Goal: Task Accomplishment & Management: Manage account settings

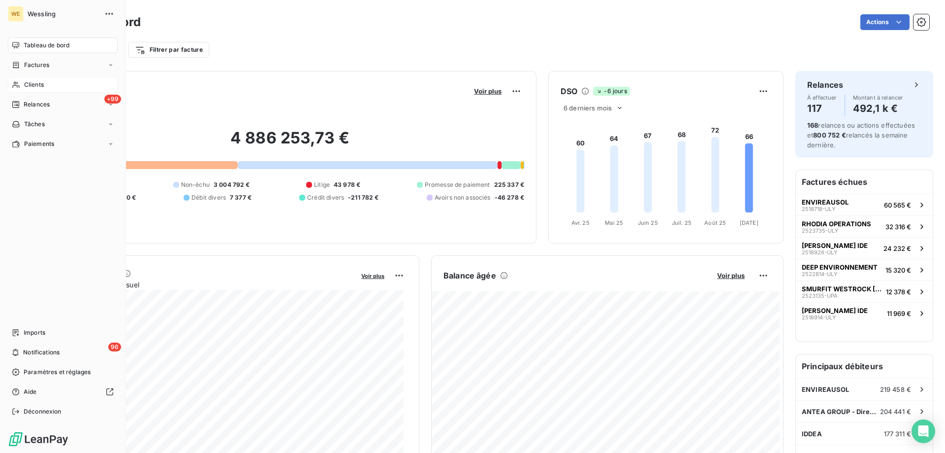
click at [25, 82] on span "Clients" at bounding box center [34, 84] width 20 height 9
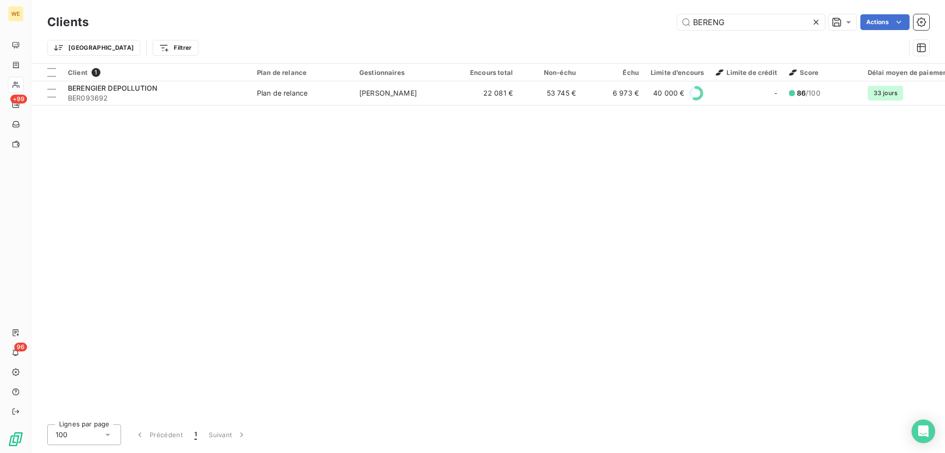
drag, startPoint x: 709, startPoint y: 18, endPoint x: 647, endPoint y: 13, distance: 62.7
click at [654, 14] on div "Clients BERENG Actions" at bounding box center [488, 22] width 882 height 21
click at [646, 13] on div "Clients BERENG Actions" at bounding box center [488, 22] width 882 height 21
click at [744, 23] on input "BERENG" at bounding box center [752, 22] width 148 height 16
drag, startPoint x: 745, startPoint y: 23, endPoint x: 669, endPoint y: 24, distance: 75.8
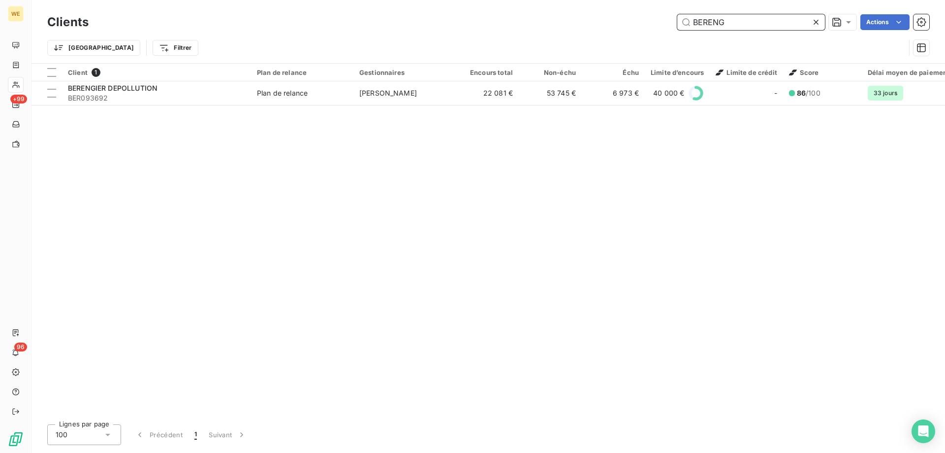
click at [669, 24] on div "BERENG Actions" at bounding box center [514, 22] width 829 height 16
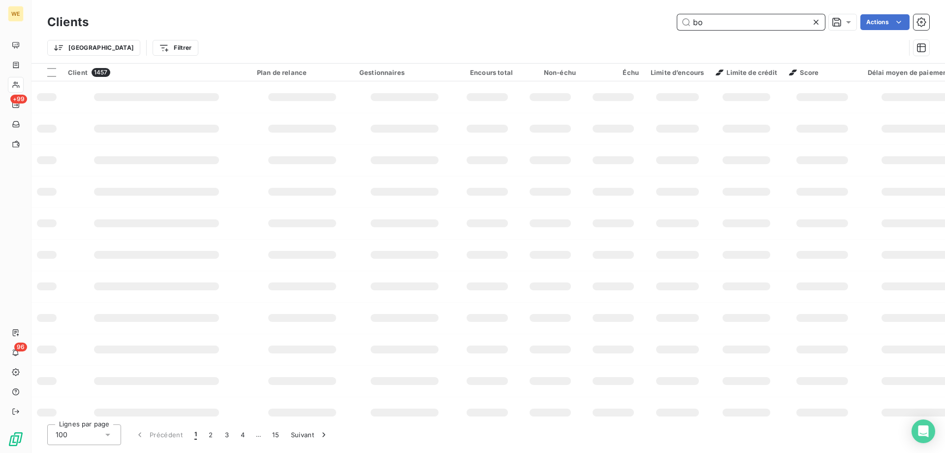
type input "b"
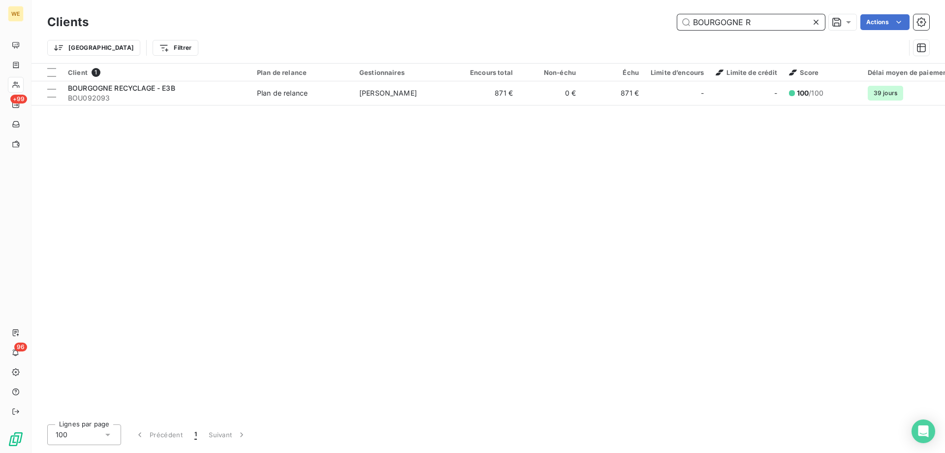
type input "BOURGOGNE R"
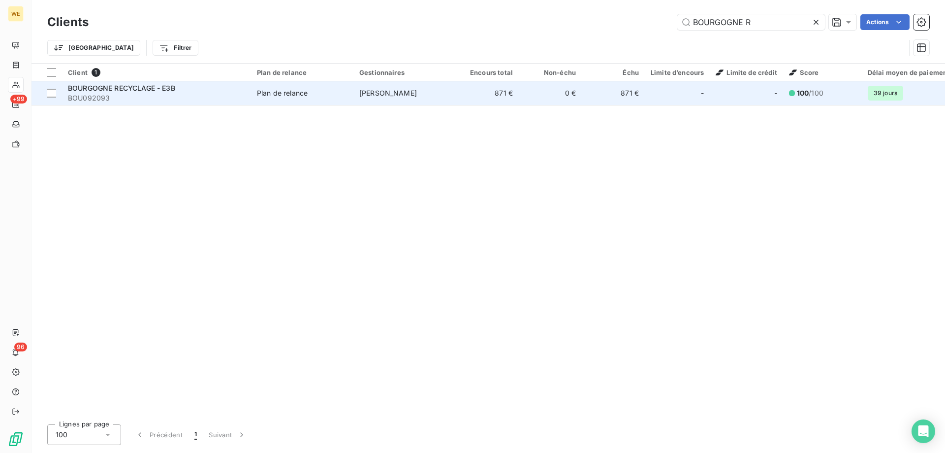
click at [149, 89] on span "BOURGOGNE RECYCLAGE - E3B" at bounding box center [121, 88] width 107 height 8
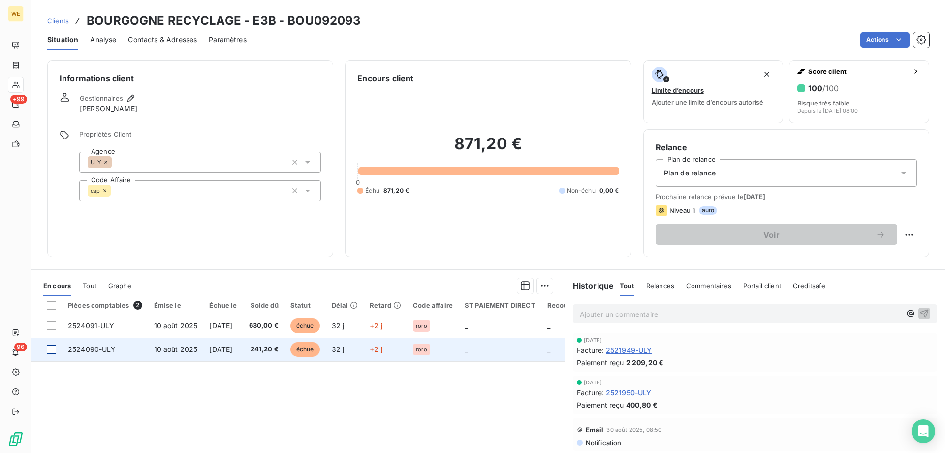
click at [49, 350] on div at bounding box center [51, 349] width 9 height 9
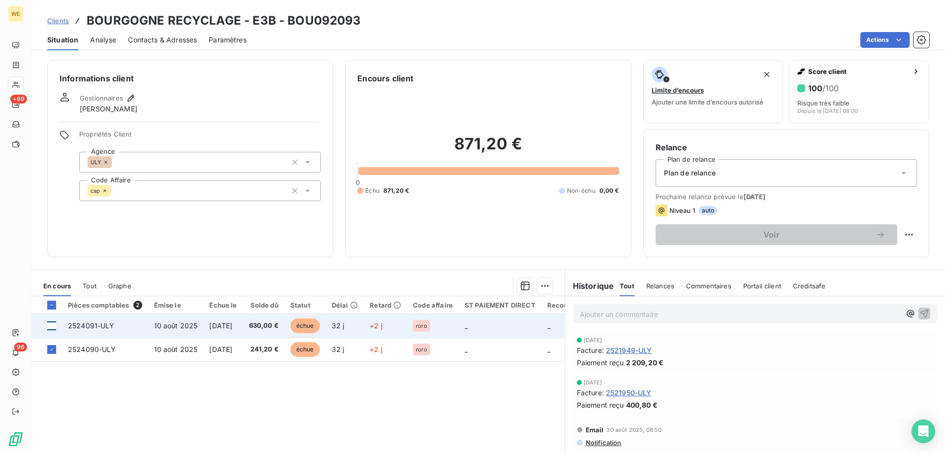
click at [54, 326] on div at bounding box center [51, 325] width 9 height 9
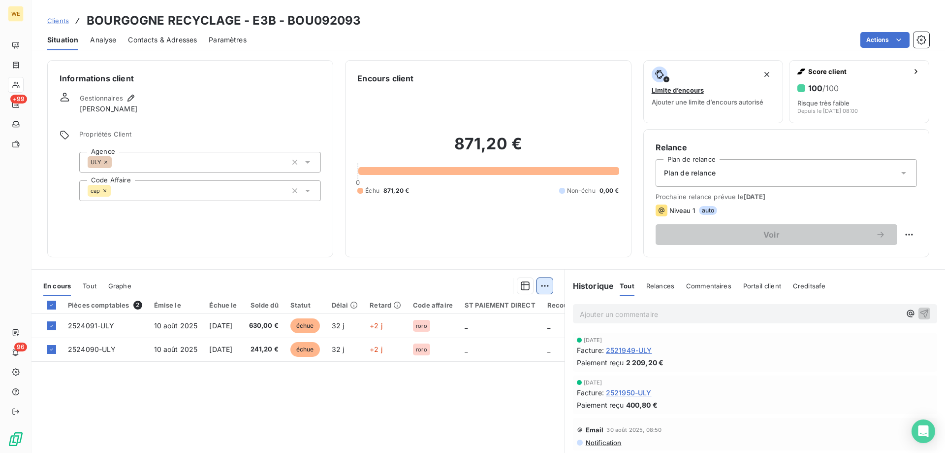
click at [540, 290] on html "WE +99 96 Clients BOURGOGNE RECYCLAGE - E3B - BOU092093 Situation Analyse Conta…" at bounding box center [472, 226] width 945 height 453
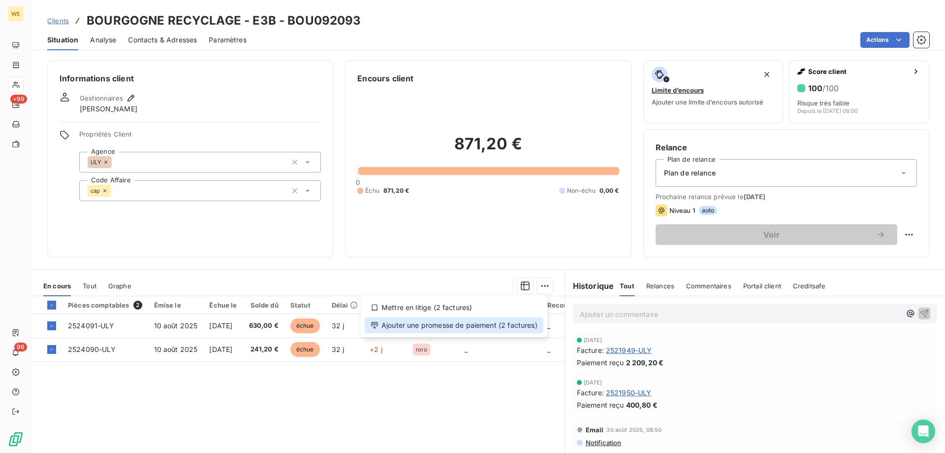
click at [500, 322] on div "Ajouter une promesse de paiement (2 factures)" at bounding box center [454, 325] width 179 height 16
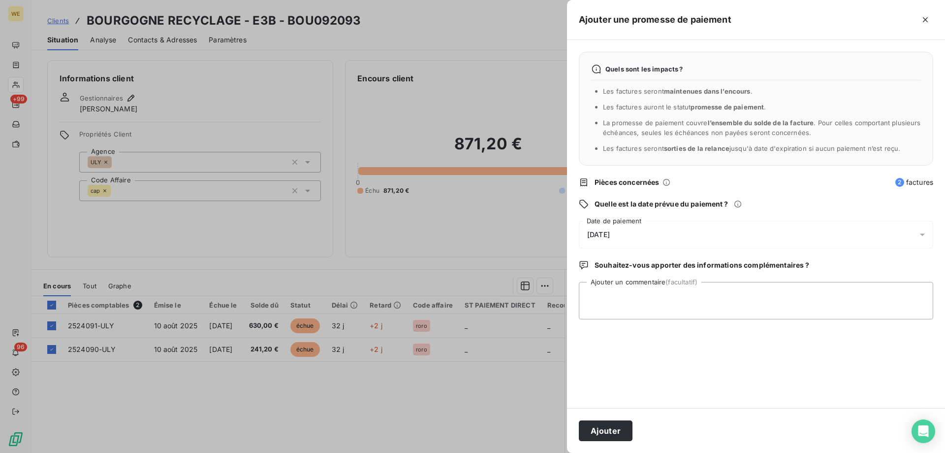
click at [669, 236] on div "[DATE]" at bounding box center [756, 235] width 355 height 28
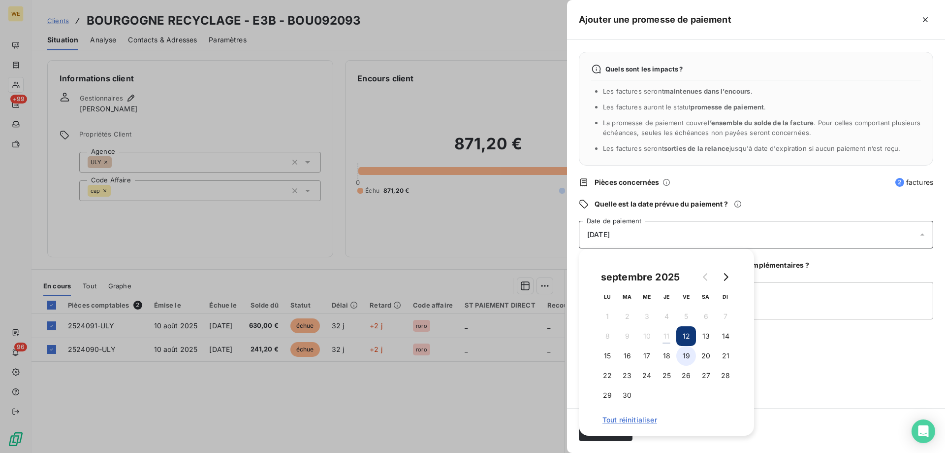
click at [688, 356] on button "19" at bounding box center [687, 356] width 20 height 20
click at [686, 358] on button "19" at bounding box center [687, 356] width 20 height 20
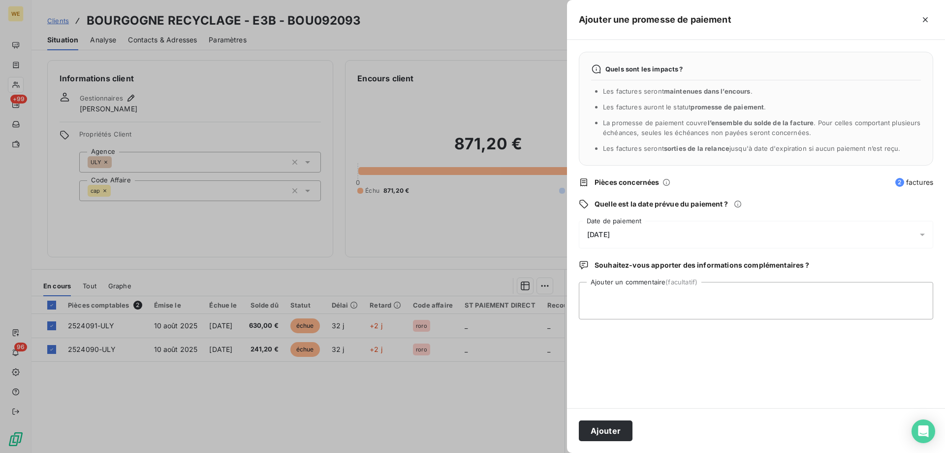
click at [795, 358] on div "Quels sont les impacts ? Les factures seront maintenues dans l’encours . Les fa…" at bounding box center [756, 224] width 378 height 368
click at [700, 311] on textarea "Ajouter un commentaire (facultatif)" at bounding box center [756, 300] width 355 height 37
type textarea "[DATE] Encaissement CHQ"
click at [611, 431] on button "Ajouter" at bounding box center [606, 430] width 54 height 21
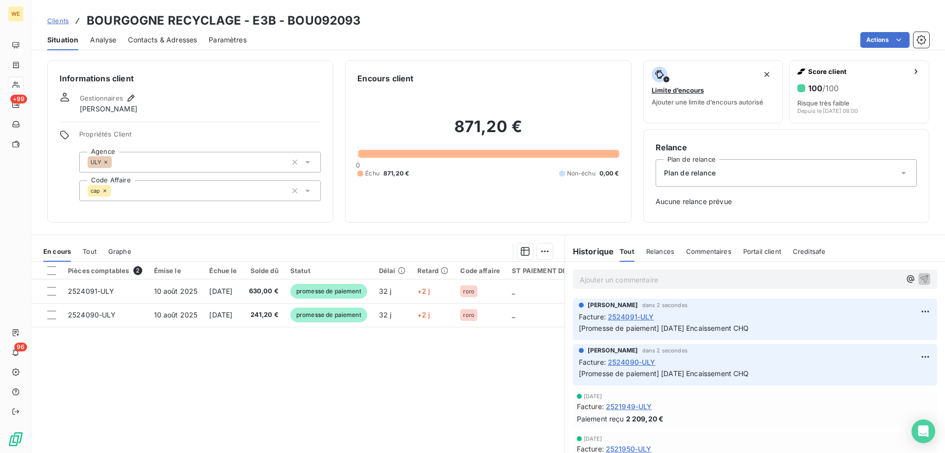
click at [56, 20] on span "Clients" at bounding box center [58, 21] width 22 height 8
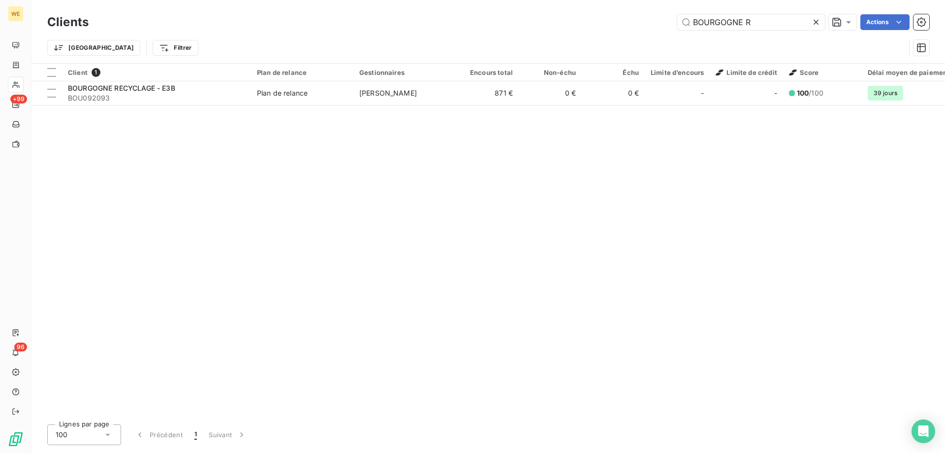
drag, startPoint x: 741, startPoint y: 24, endPoint x: 613, endPoint y: 22, distance: 128.0
click at [613, 22] on div "BOURGOGNE R Actions" at bounding box center [514, 22] width 829 height 16
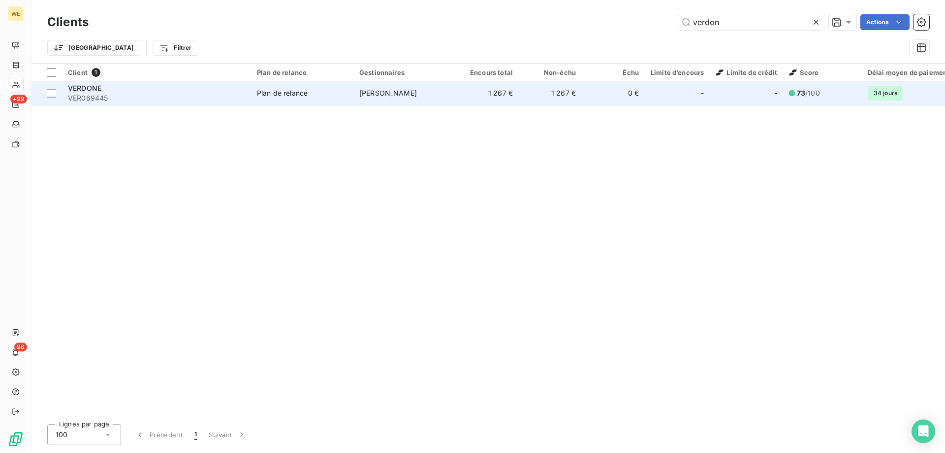
type input "verdon"
click at [91, 85] on span "VERDONE" at bounding box center [84, 88] width 33 height 8
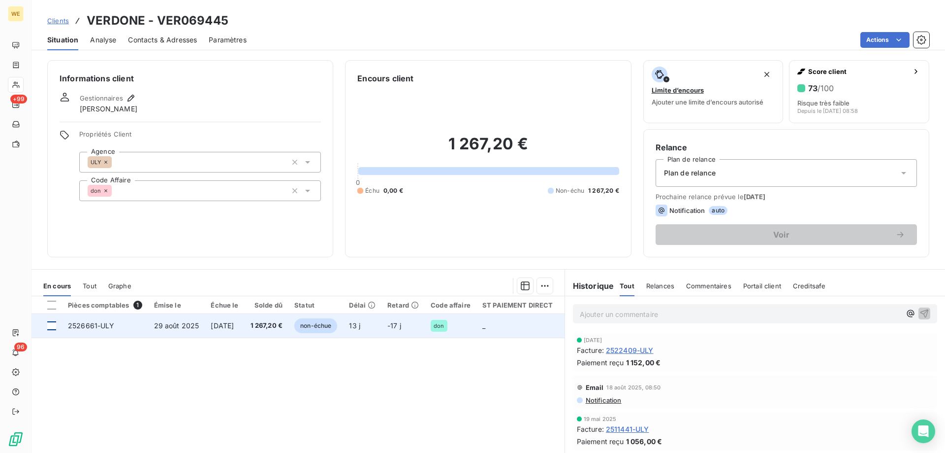
click at [55, 327] on div at bounding box center [51, 325] width 9 height 9
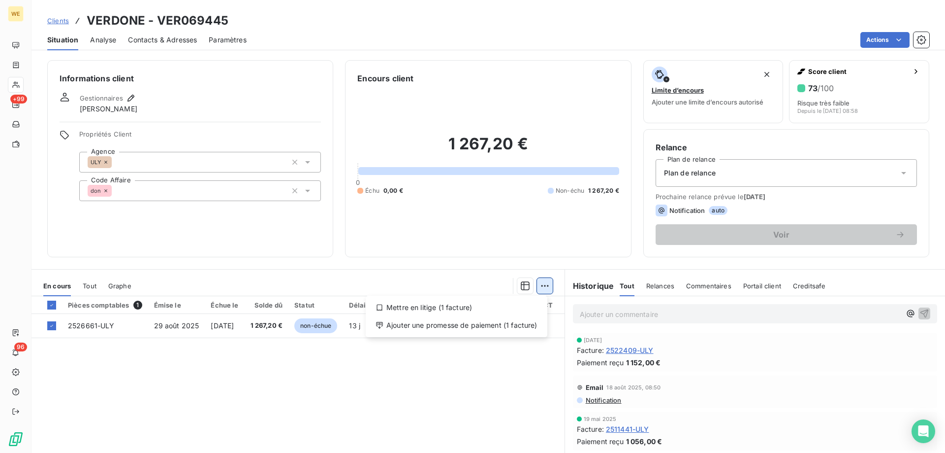
click at [539, 289] on html "WE +99 96 Clients VERDONE - VER069445 Situation Analyse Contacts & Adresses Par…" at bounding box center [472, 226] width 945 height 453
click at [446, 328] on div "Ajouter une promesse de paiement (1 facture)" at bounding box center [457, 325] width 174 height 16
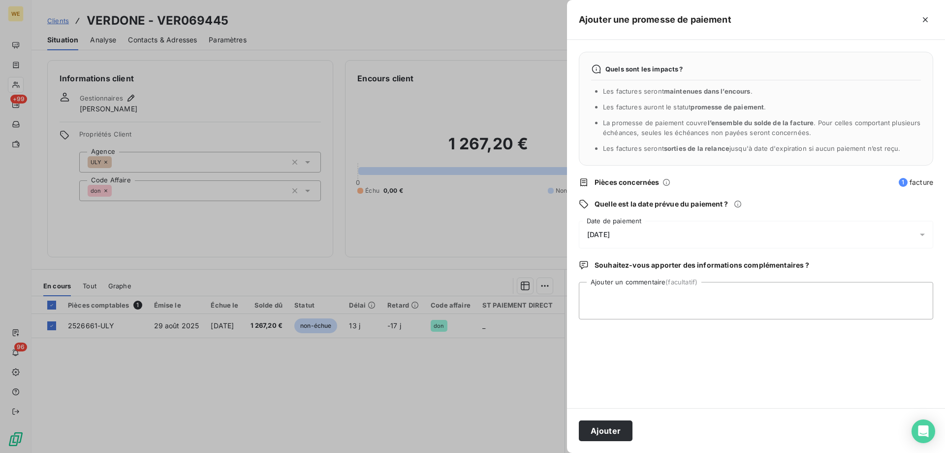
click at [684, 236] on div "[DATE]" at bounding box center [756, 235] width 355 height 28
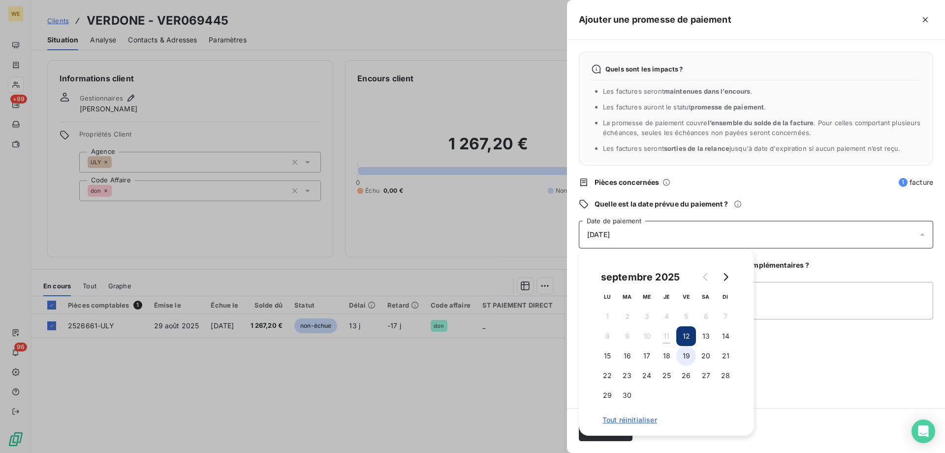
click at [686, 361] on button "19" at bounding box center [687, 356] width 20 height 20
click at [773, 308] on textarea "Ajouter un commentaire (facultatif)" at bounding box center [756, 300] width 355 height 37
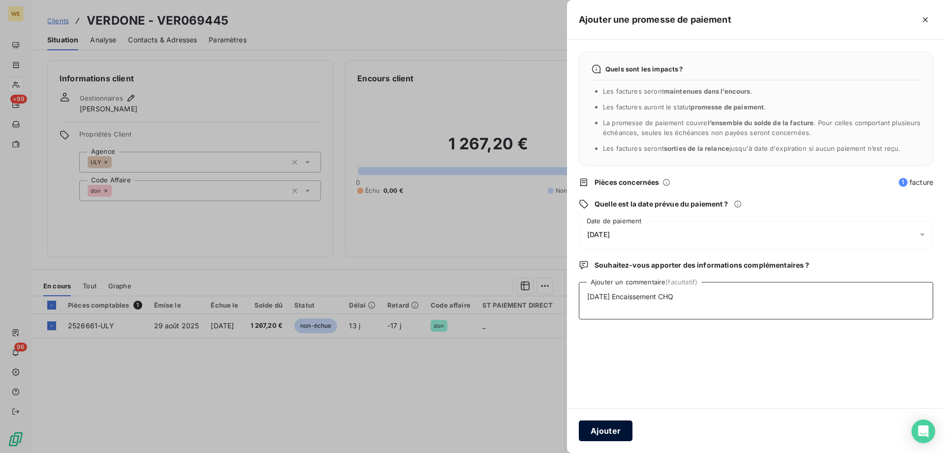
type textarea "[DATE] Encaissement CHQ"
click at [604, 434] on button "Ajouter" at bounding box center [606, 430] width 54 height 21
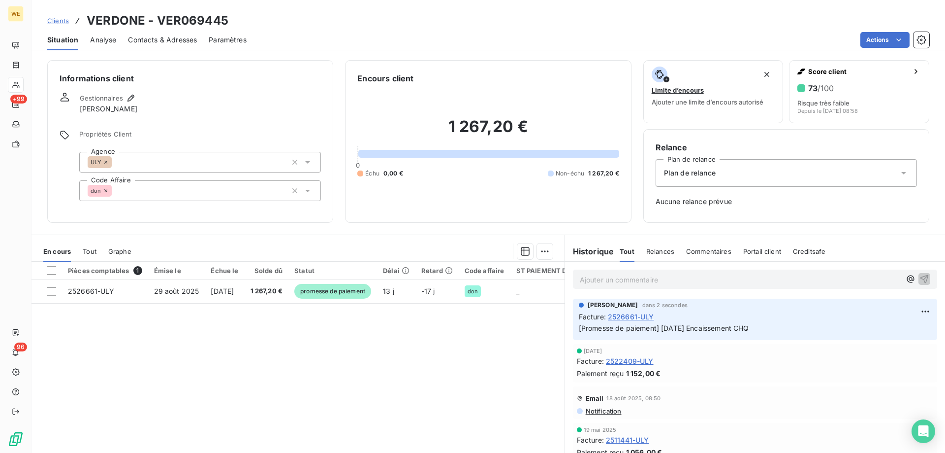
click at [51, 22] on span "Clients" at bounding box center [58, 21] width 22 height 8
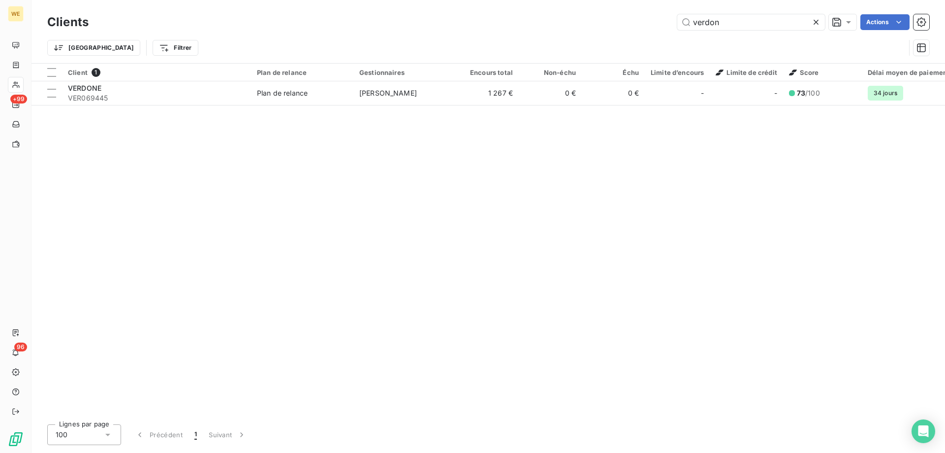
drag, startPoint x: 627, startPoint y: 29, endPoint x: 598, endPoint y: 31, distance: 29.1
click at [598, 31] on div "Clients verdon Actions" at bounding box center [488, 22] width 882 height 21
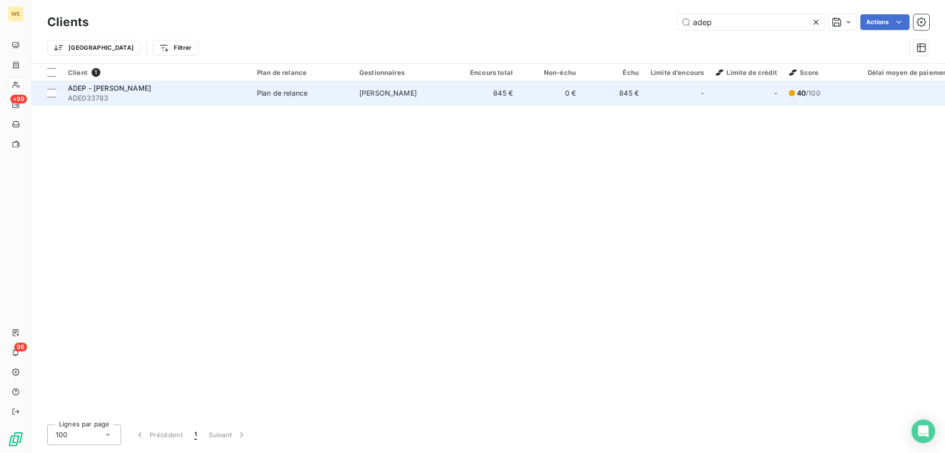
type input "adep"
click at [100, 91] on span "ADEP - [PERSON_NAME]" at bounding box center [109, 88] width 83 height 8
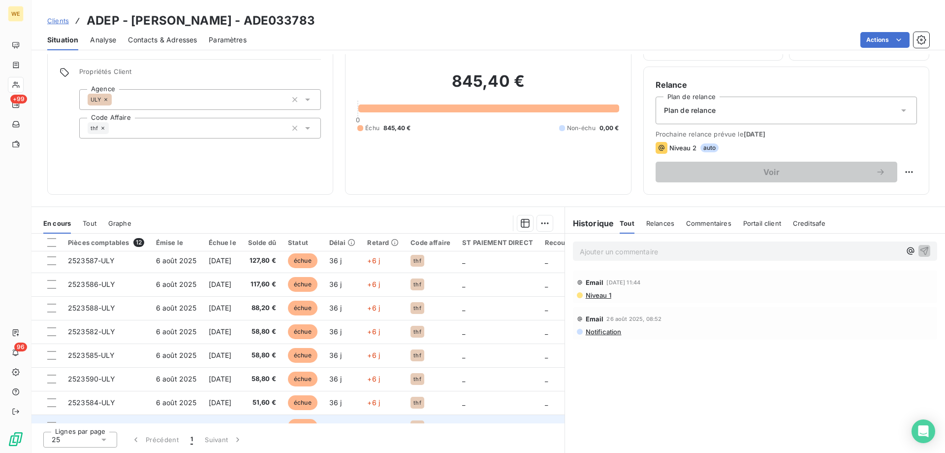
scroll to position [18, 0]
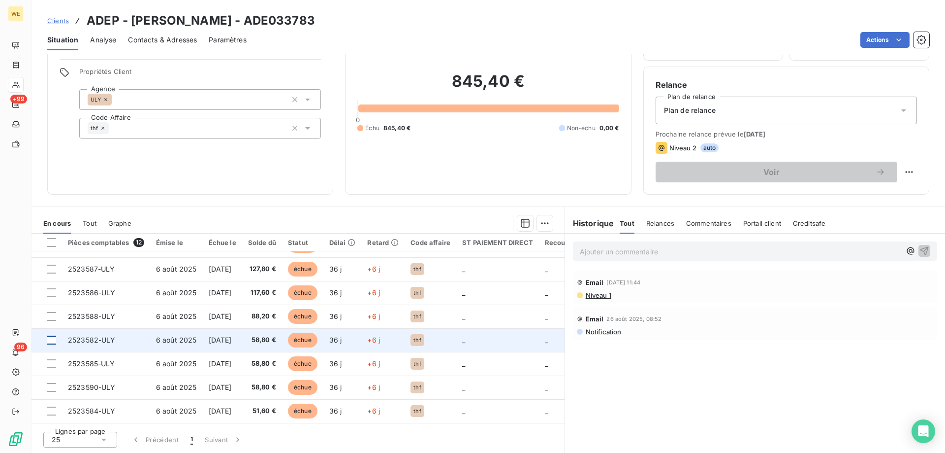
click at [54, 338] on div at bounding box center [51, 339] width 9 height 9
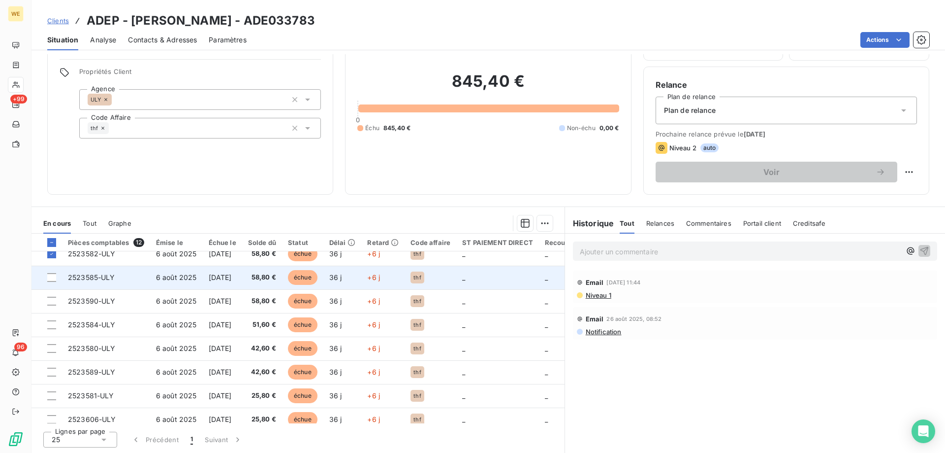
scroll to position [116, 0]
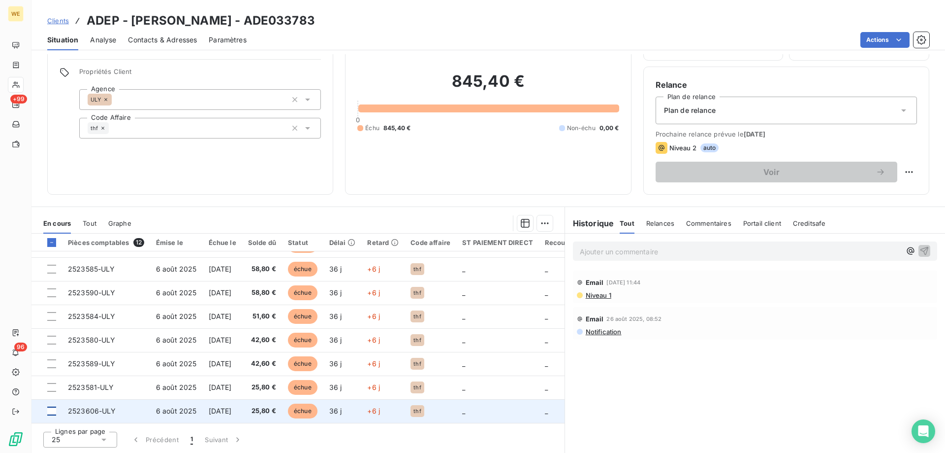
click at [50, 406] on div at bounding box center [51, 410] width 9 height 9
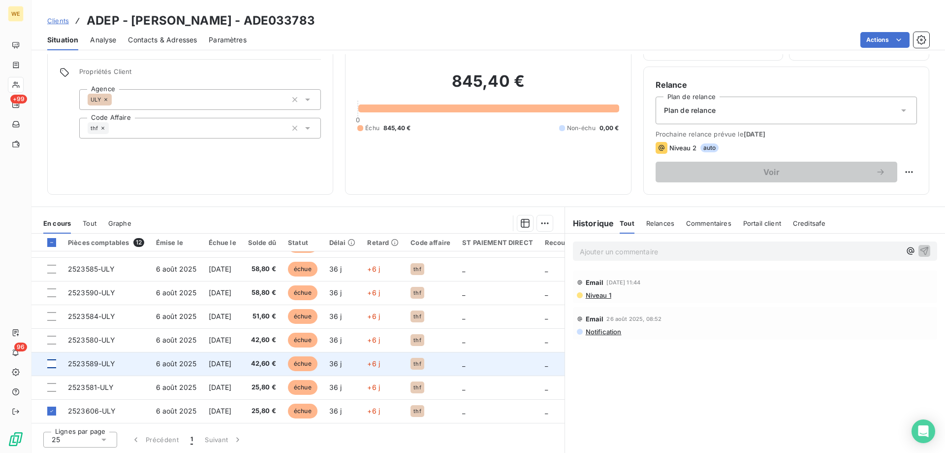
click at [53, 361] on div at bounding box center [51, 363] width 9 height 9
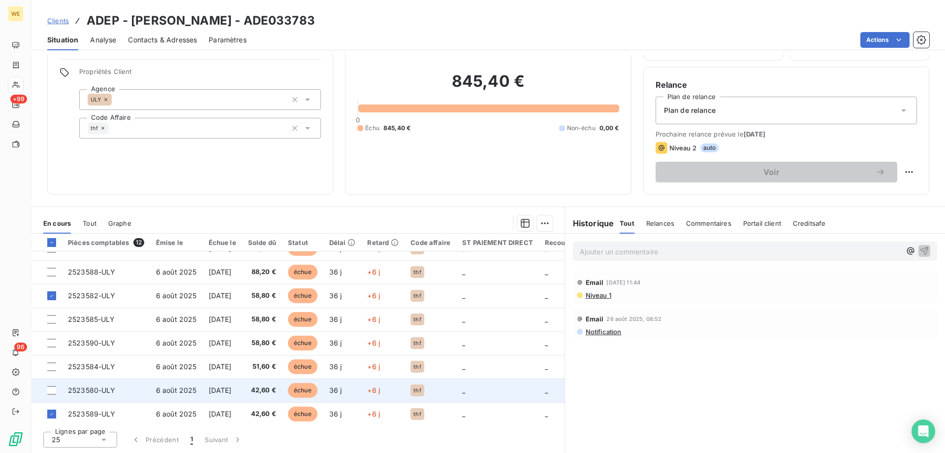
scroll to position [0, 0]
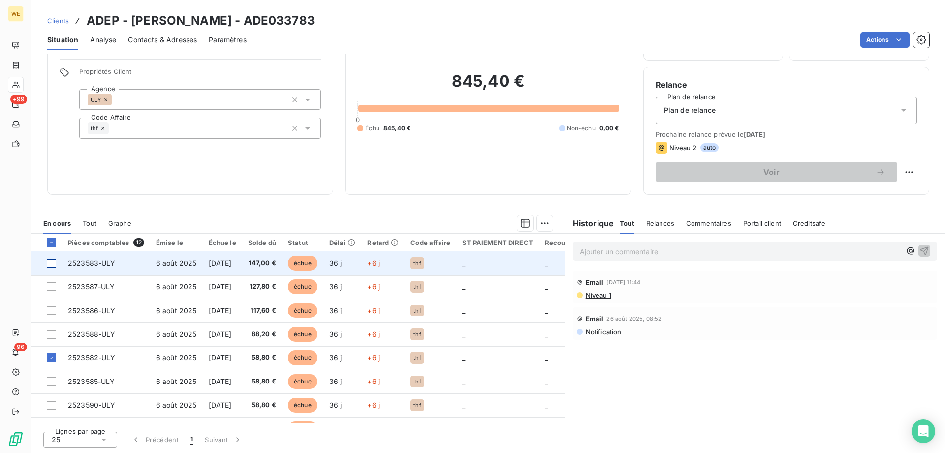
click at [49, 263] on div at bounding box center [51, 263] width 9 height 9
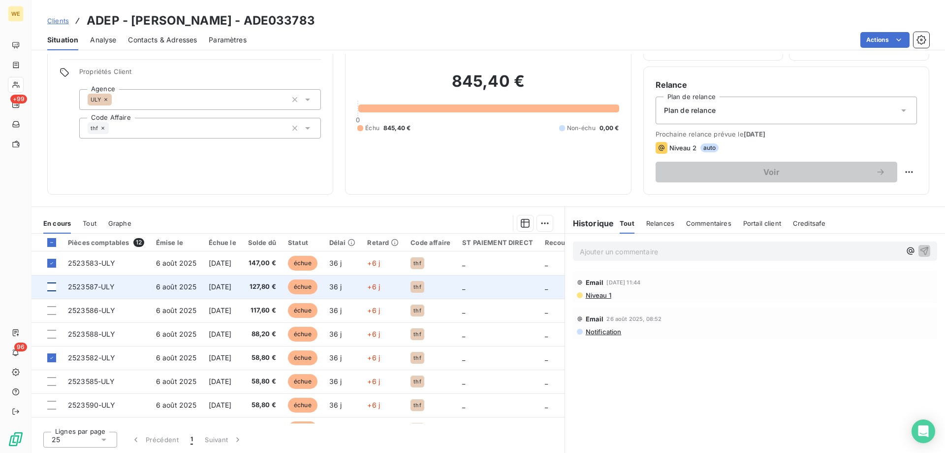
click at [52, 287] on div at bounding box center [51, 286] width 9 height 9
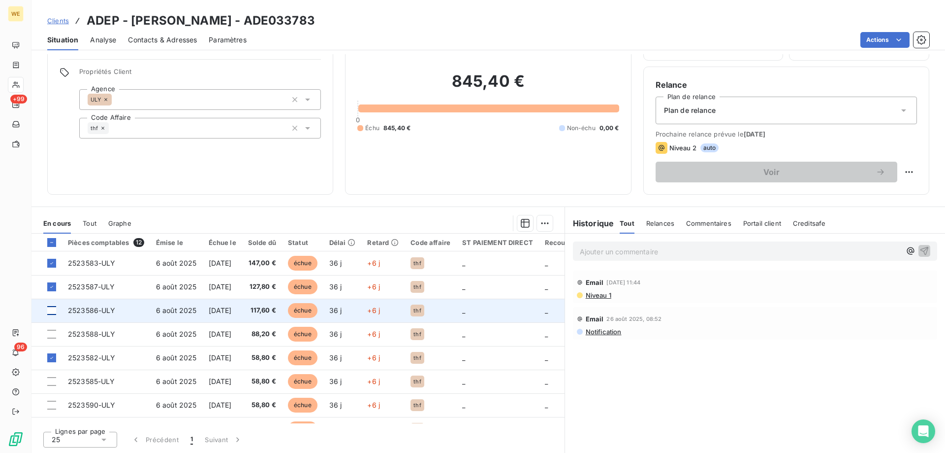
click at [49, 310] on div at bounding box center [51, 310] width 9 height 9
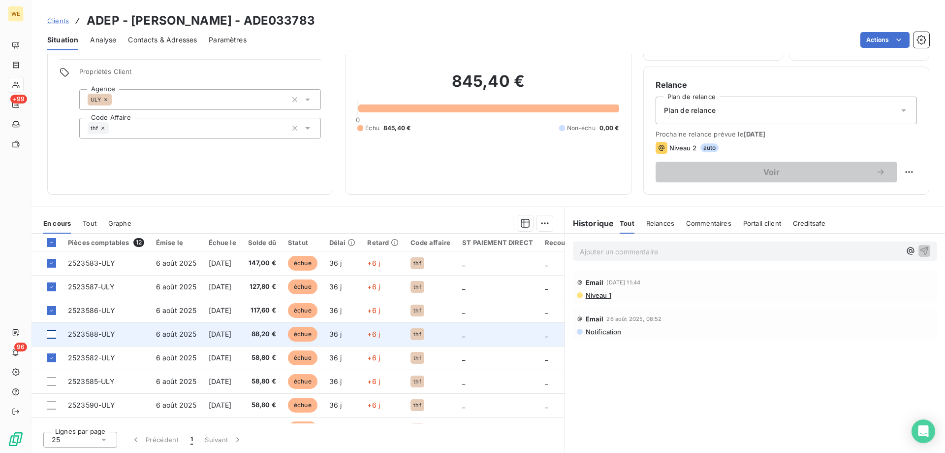
click at [53, 335] on div at bounding box center [51, 333] width 9 height 9
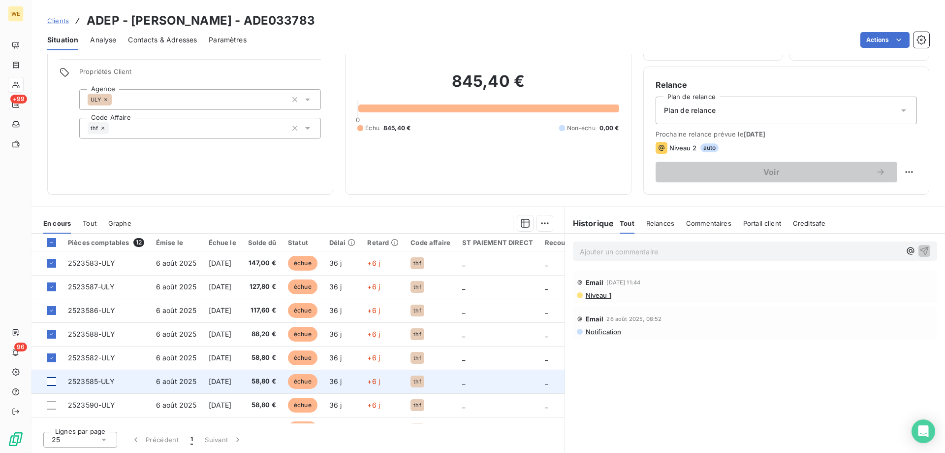
click at [52, 379] on div at bounding box center [51, 381] width 9 height 9
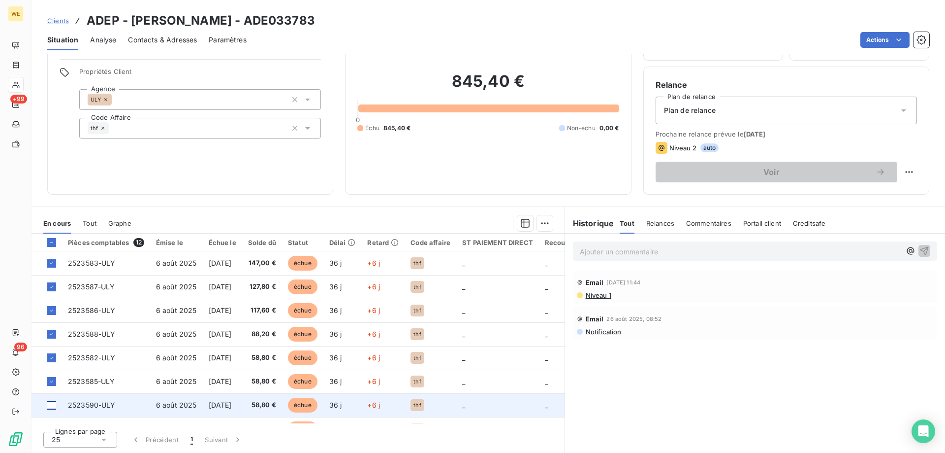
click at [53, 405] on div at bounding box center [51, 404] width 9 height 9
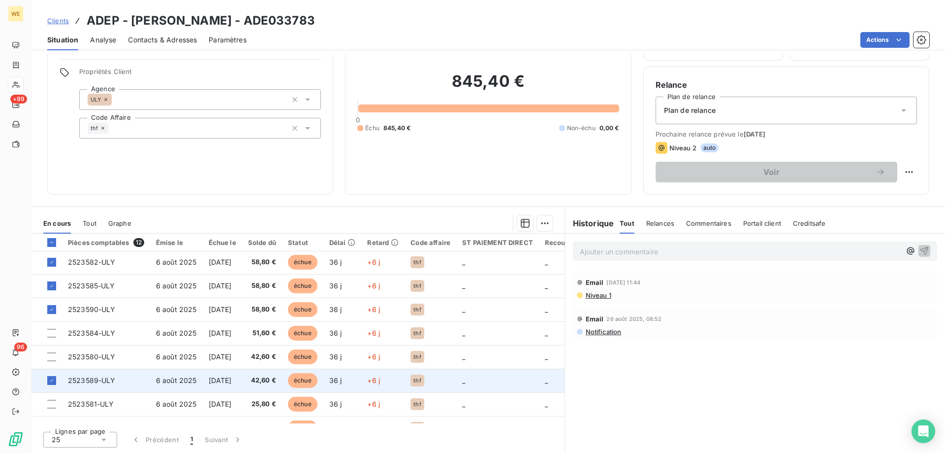
scroll to position [98, 0]
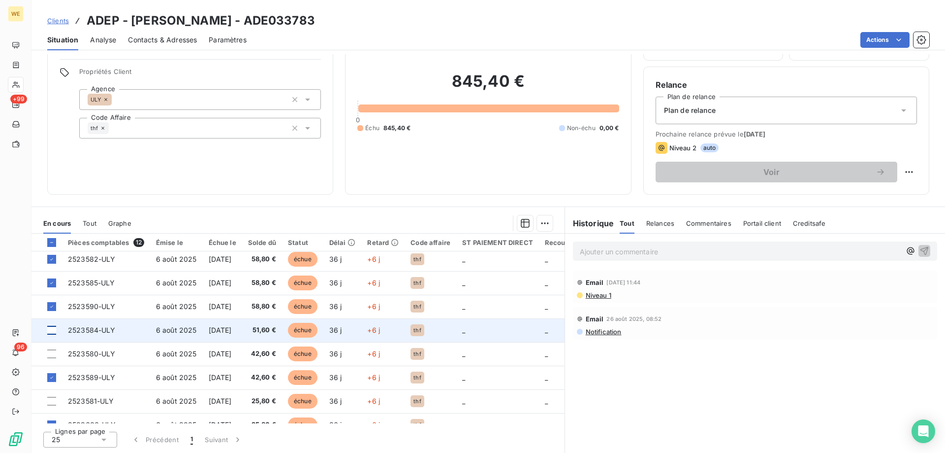
click at [49, 331] on div at bounding box center [51, 329] width 9 height 9
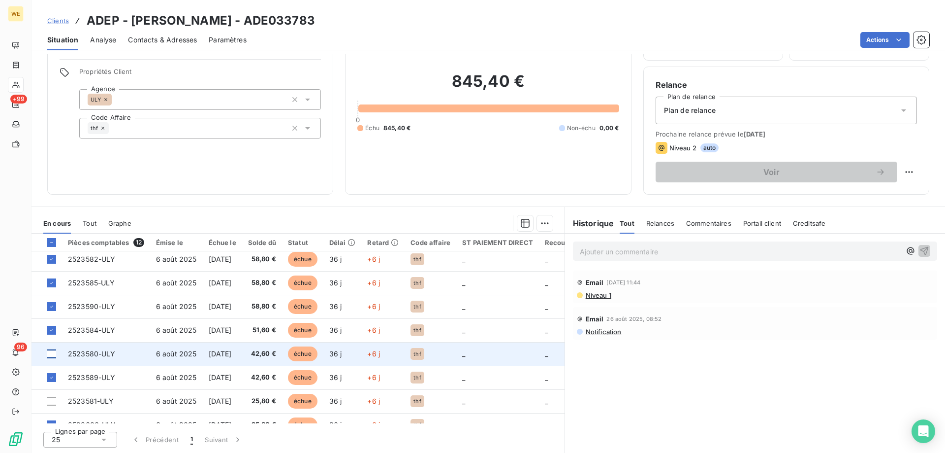
click at [51, 353] on div at bounding box center [51, 353] width 9 height 9
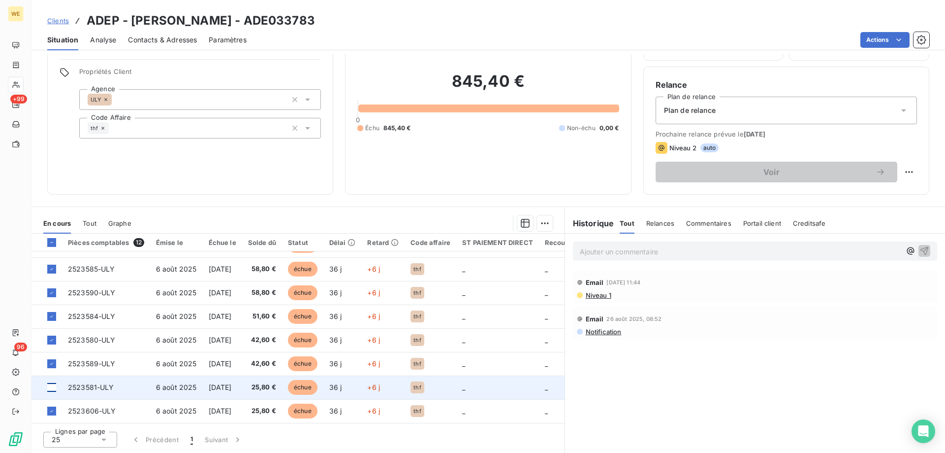
click at [53, 383] on div at bounding box center [51, 387] width 9 height 9
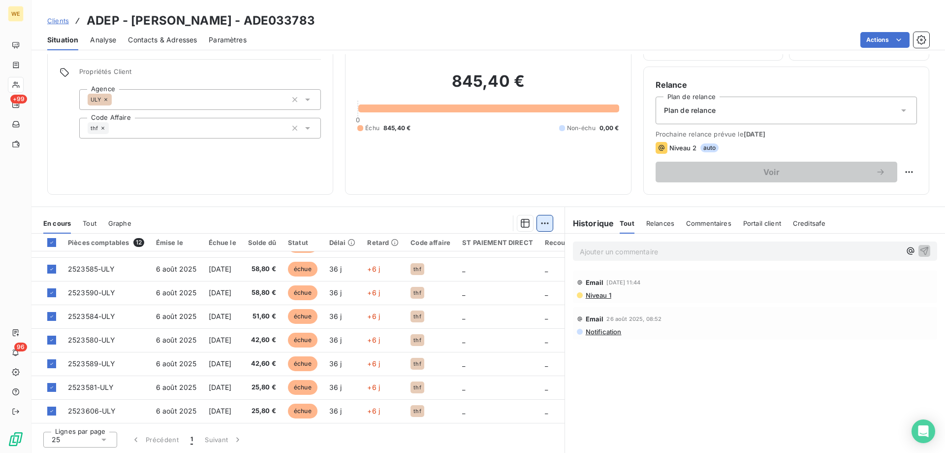
click at [539, 224] on html "WE +99 96 Clients ADEP - [PERSON_NAME] - ADE033783 Situation Analyse Contacts &…" at bounding box center [472, 226] width 945 height 453
click at [492, 262] on div "Ajouter une promesse de paiement (12 factures)" at bounding box center [453, 263] width 182 height 16
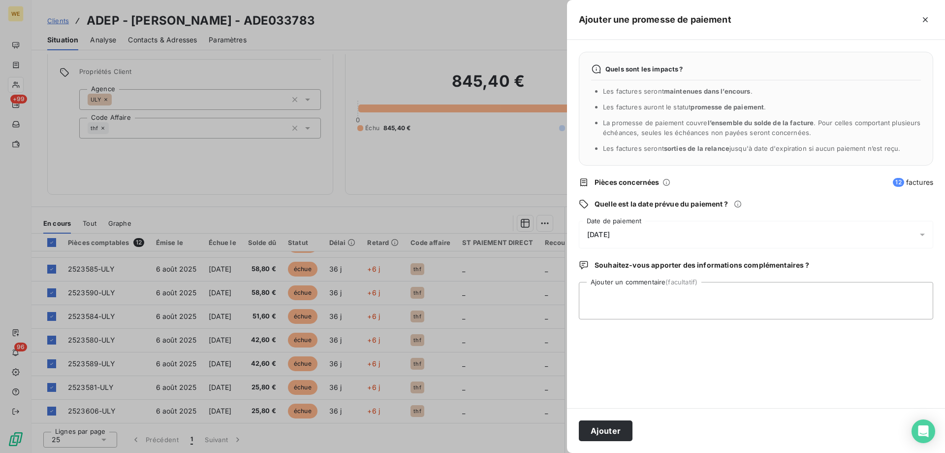
click at [661, 243] on div "[DATE]" at bounding box center [756, 235] width 355 height 28
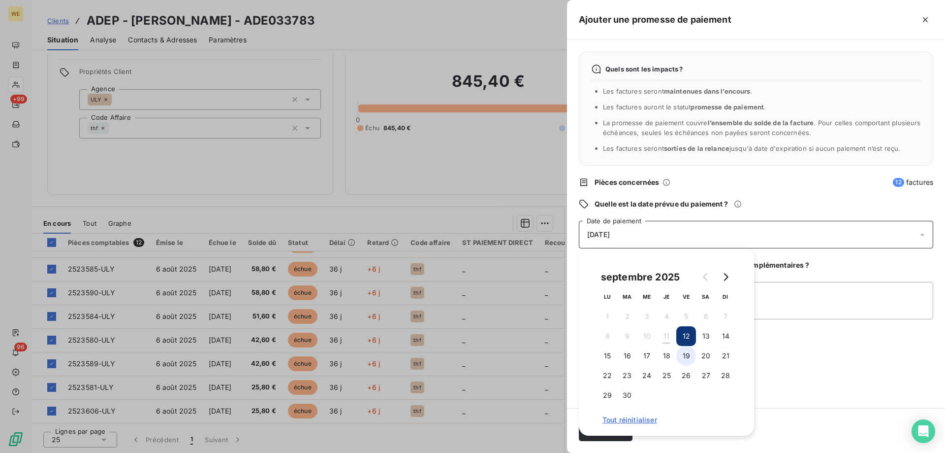
click at [685, 352] on button "19" at bounding box center [687, 356] width 20 height 20
click at [771, 300] on textarea "Ajouter un commentaire (facultatif)" at bounding box center [756, 300] width 355 height 37
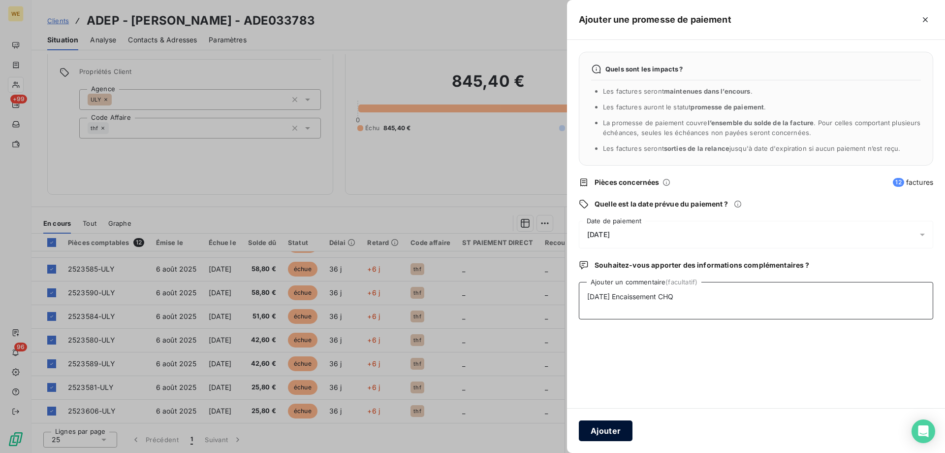
type textarea "[DATE] Encaissement CHQ"
click at [630, 428] on button "Ajouter" at bounding box center [606, 430] width 54 height 21
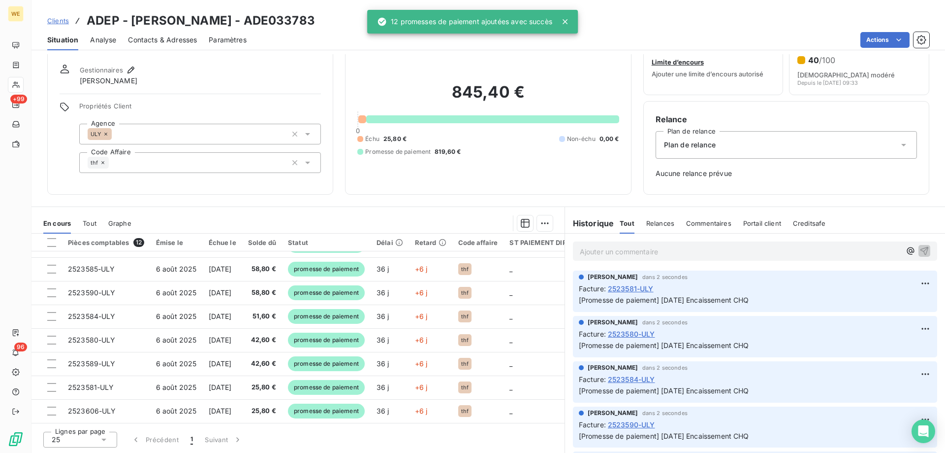
scroll to position [28, 0]
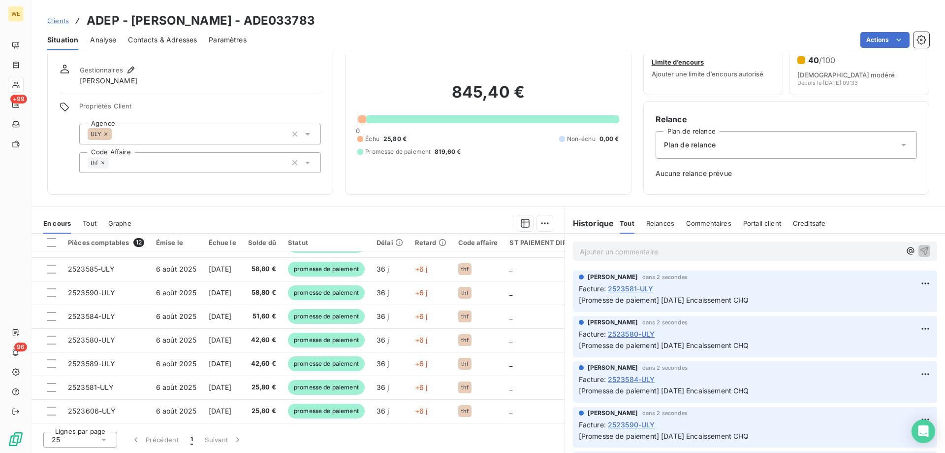
click at [63, 24] on span "Clients" at bounding box center [58, 21] width 22 height 8
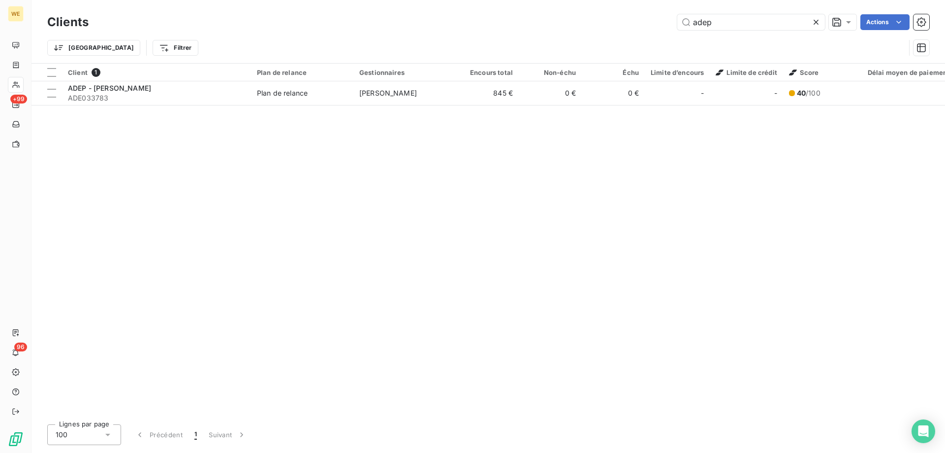
drag, startPoint x: 722, startPoint y: 27, endPoint x: 622, endPoint y: 24, distance: 99.5
click at [622, 24] on div "adep Actions" at bounding box center [514, 22] width 829 height 16
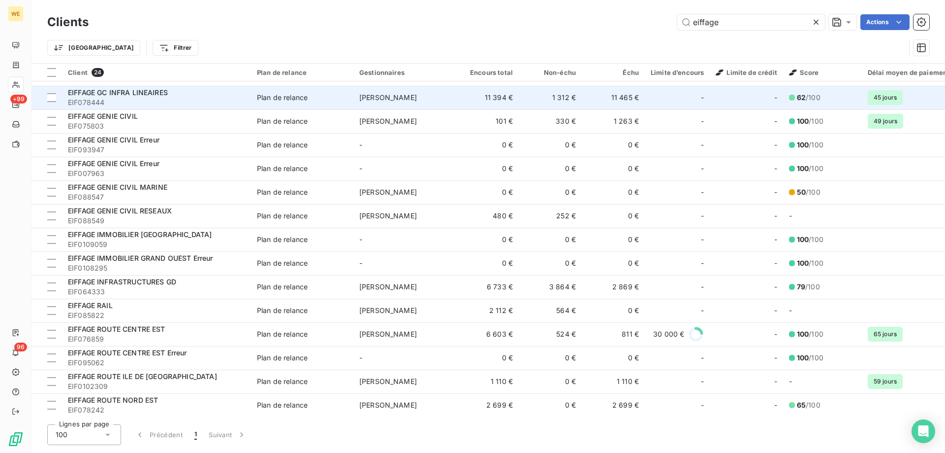
scroll to position [237, 0]
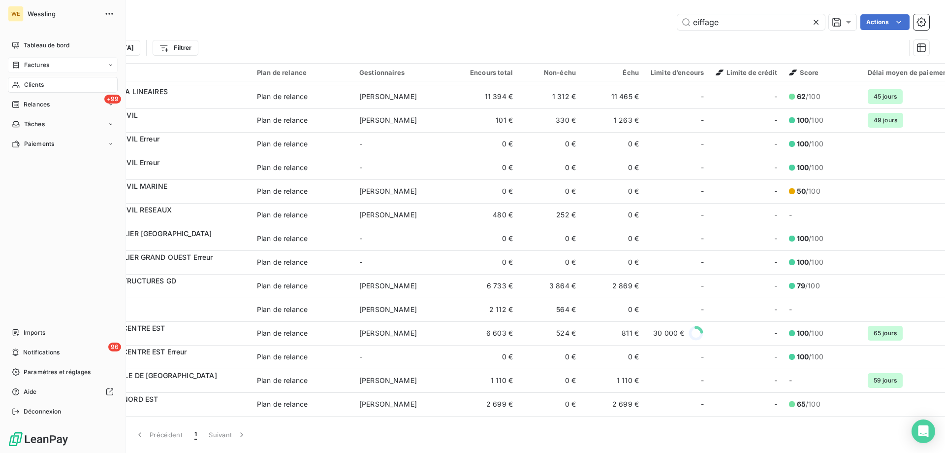
type input "eiffage"
click at [33, 67] on span "Factures" at bounding box center [36, 65] width 25 height 9
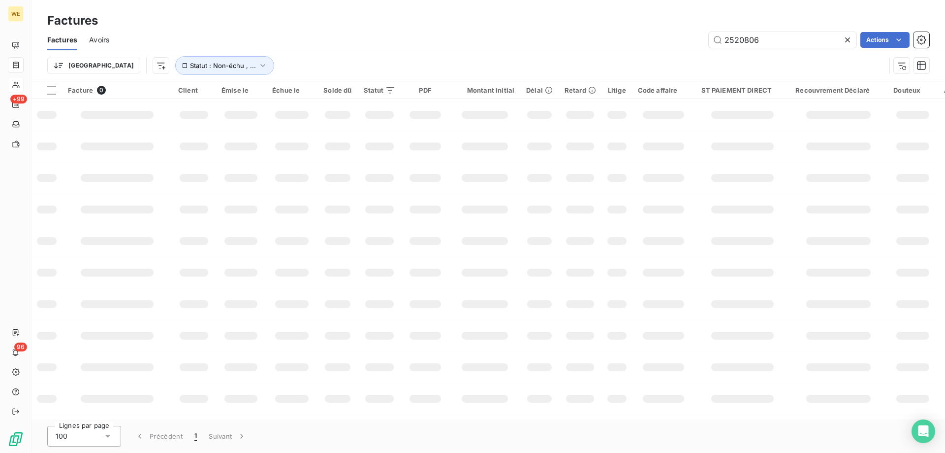
drag, startPoint x: 696, startPoint y: 33, endPoint x: 680, endPoint y: 33, distance: 16.3
click at [680, 33] on div "2520806 Actions" at bounding box center [525, 40] width 809 height 16
type input "2524164"
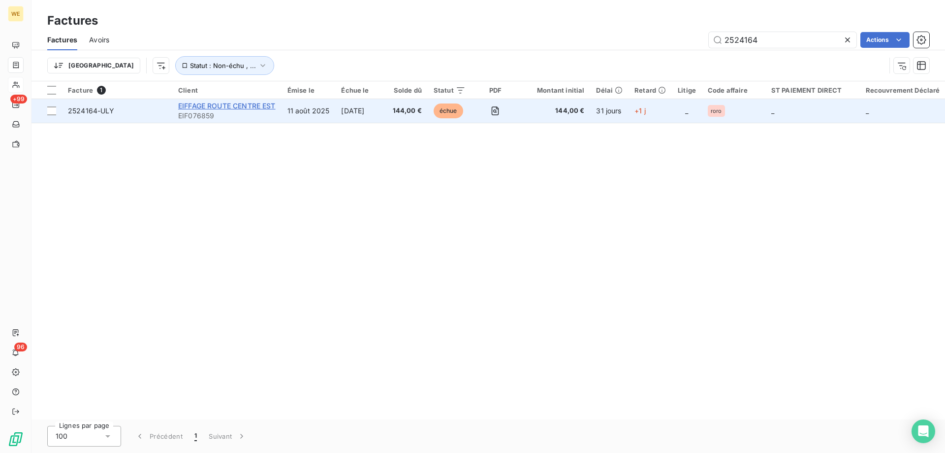
click at [264, 106] on span "EIFFAGE ROUTE CENTRE EST" at bounding box center [227, 105] width 98 height 8
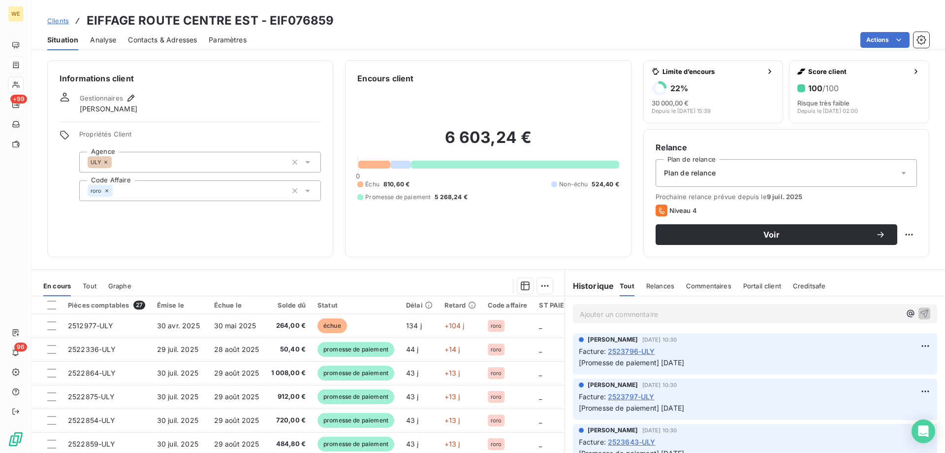
click at [62, 22] on span "Clients" at bounding box center [58, 21] width 22 height 8
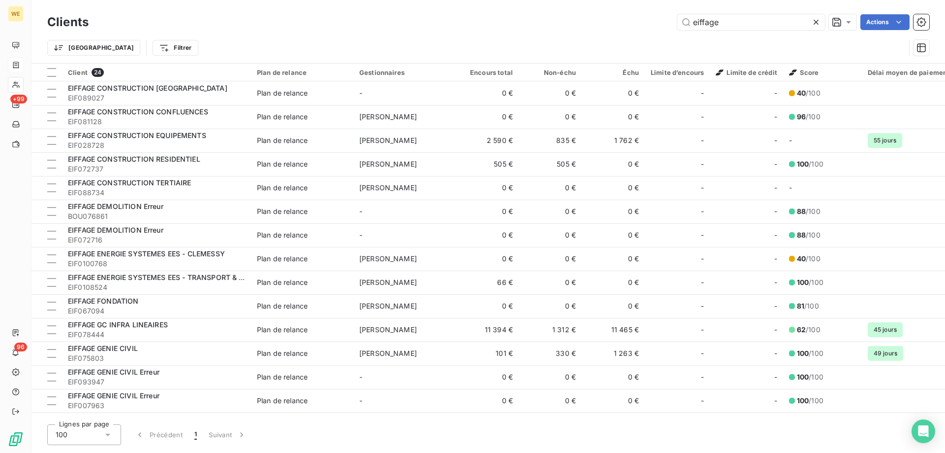
drag, startPoint x: 725, startPoint y: 22, endPoint x: 575, endPoint y: 22, distance: 150.2
click at [576, 22] on div "eiffage Actions" at bounding box center [514, 22] width 829 height 16
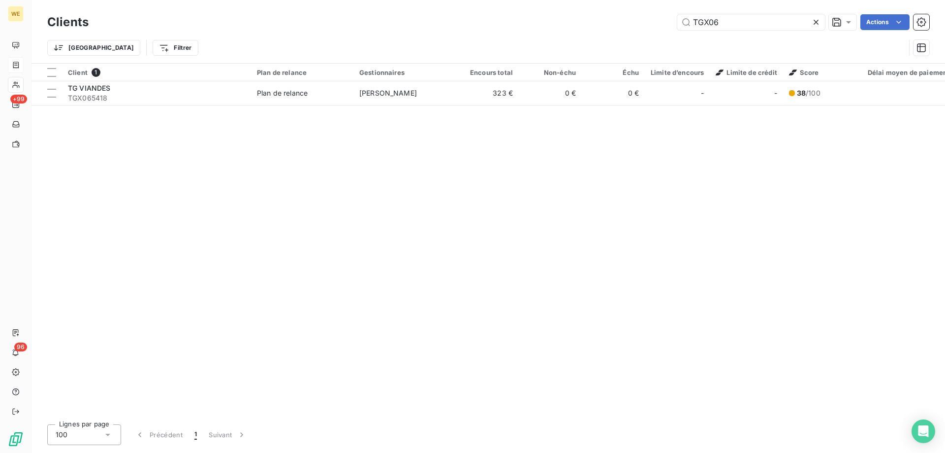
type input "TGX06"
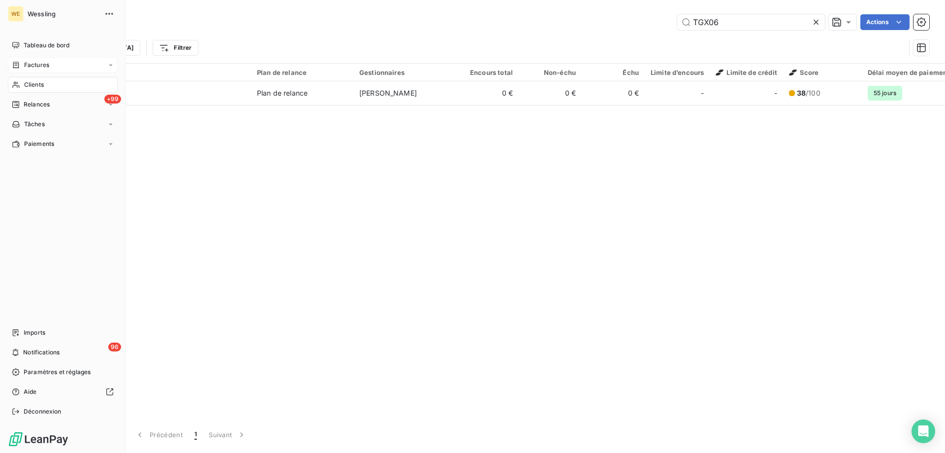
click at [33, 64] on span "Factures" at bounding box center [36, 65] width 25 height 9
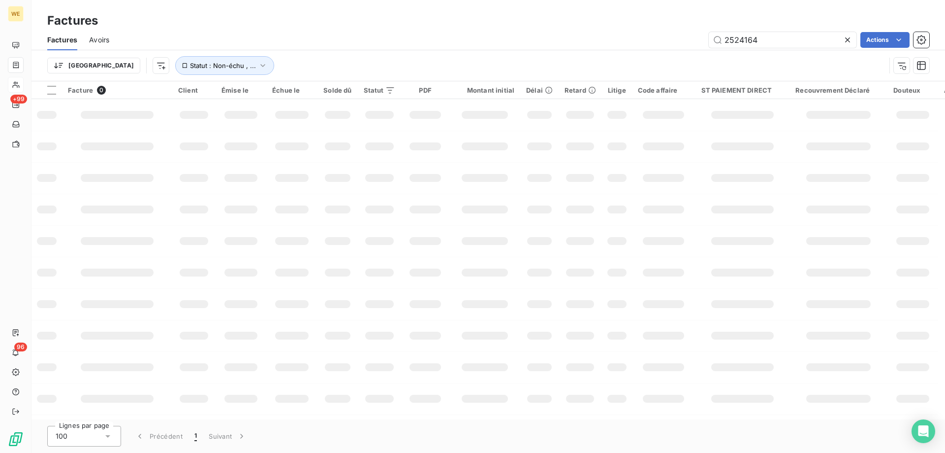
drag, startPoint x: 797, startPoint y: 40, endPoint x: 613, endPoint y: 40, distance: 184.2
click at [615, 40] on div "2524164 Actions" at bounding box center [525, 40] width 809 height 16
type input "2524164"
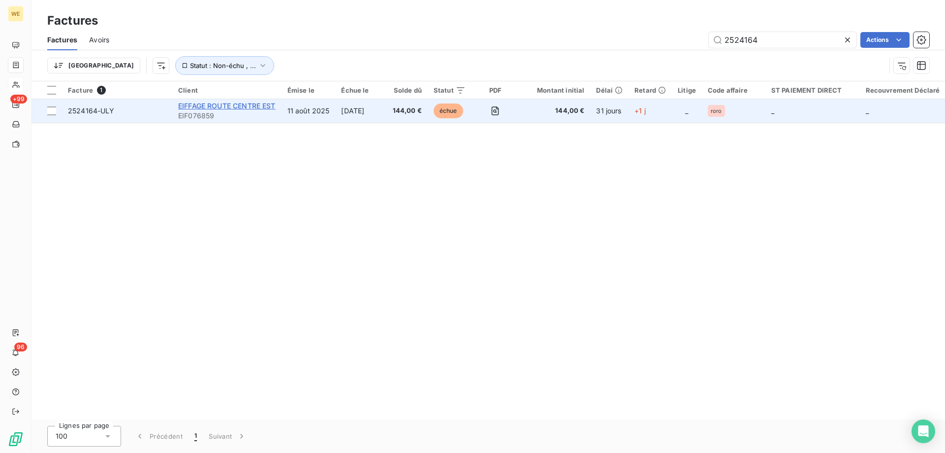
click at [263, 108] on span "EIFFAGE ROUTE CENTRE EST" at bounding box center [227, 105] width 98 height 8
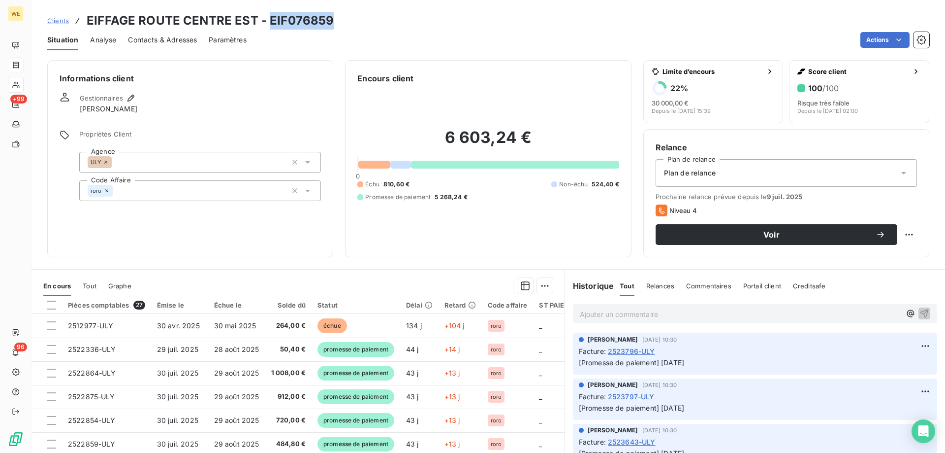
drag, startPoint x: 269, startPoint y: 20, endPoint x: 333, endPoint y: 19, distance: 64.5
click at [333, 19] on div "Clients EIFFAGE ROUTE CENTRE EST - EIF076859" at bounding box center [489, 21] width 914 height 18
copy h3 "EIF076859"
